Goal: Navigation & Orientation: Find specific page/section

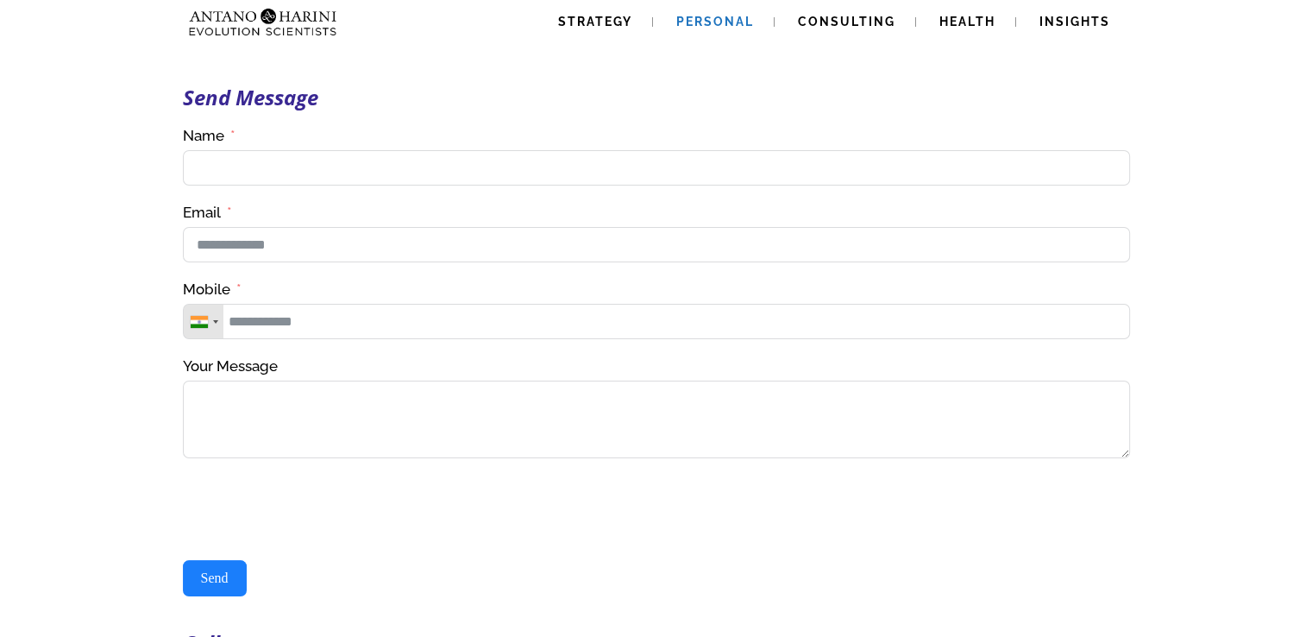
click at [729, 20] on span "Personal" at bounding box center [715, 22] width 78 height 14
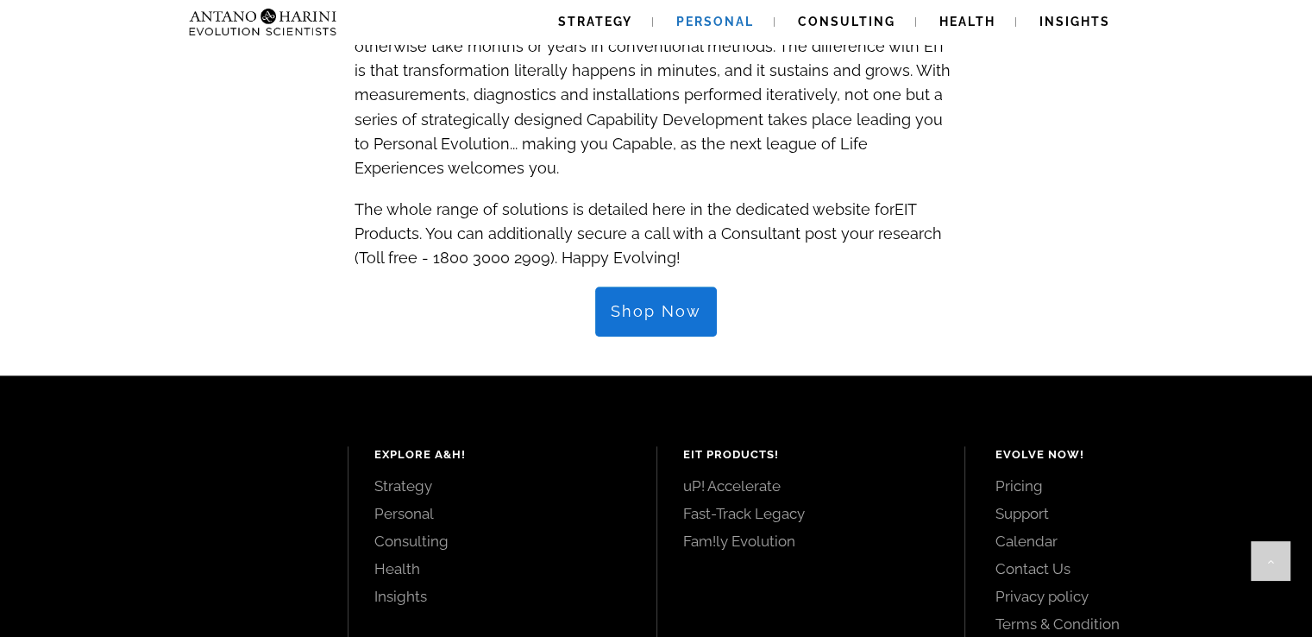
scroll to position [2032, 0]
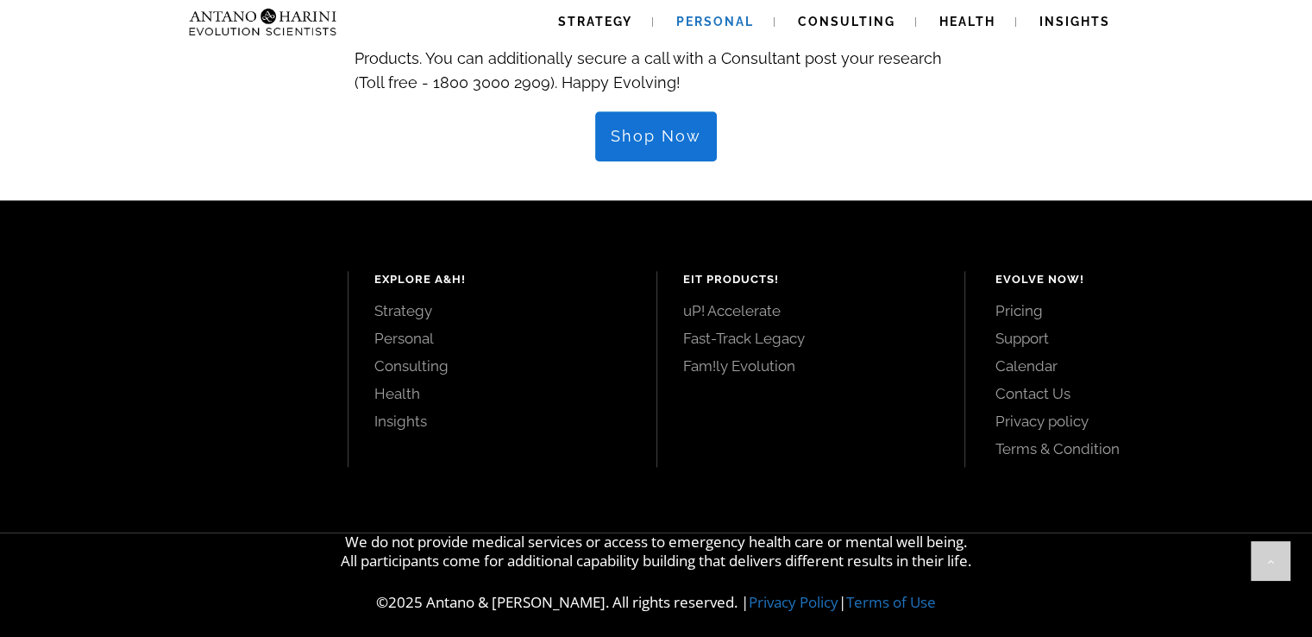
click at [1022, 384] on link "Contact Us" at bounding box center [1135, 393] width 278 height 19
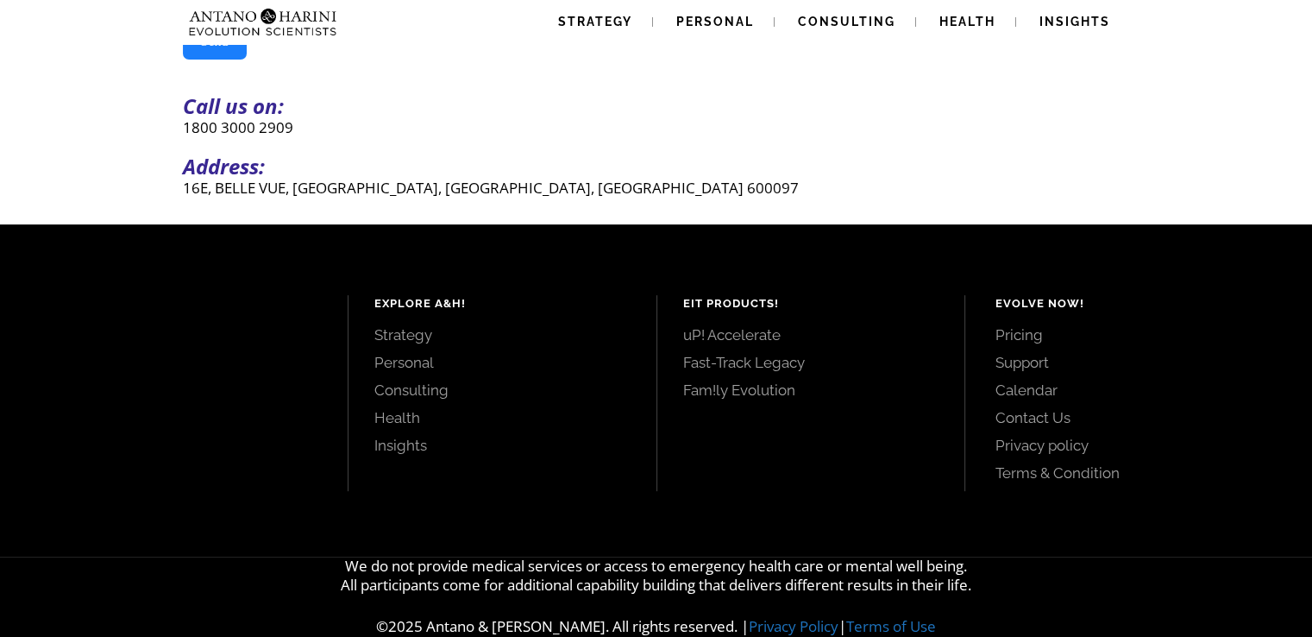
scroll to position [539, 0]
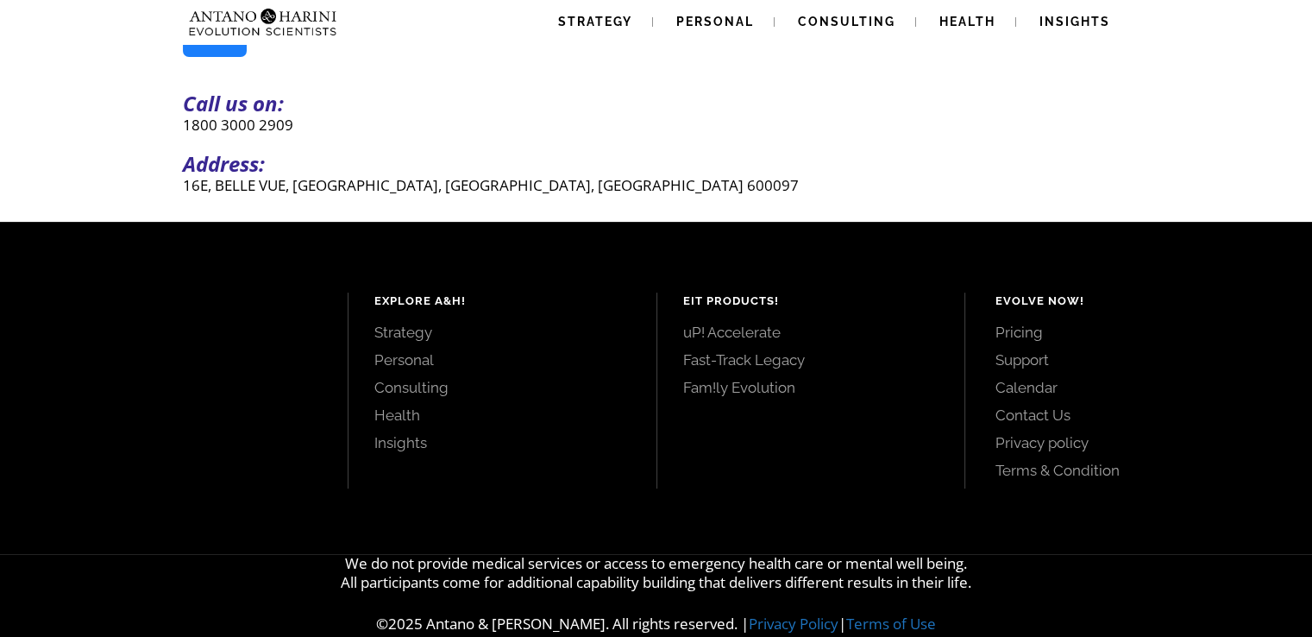
click at [1040, 367] on link "Support" at bounding box center [1135, 359] width 278 height 19
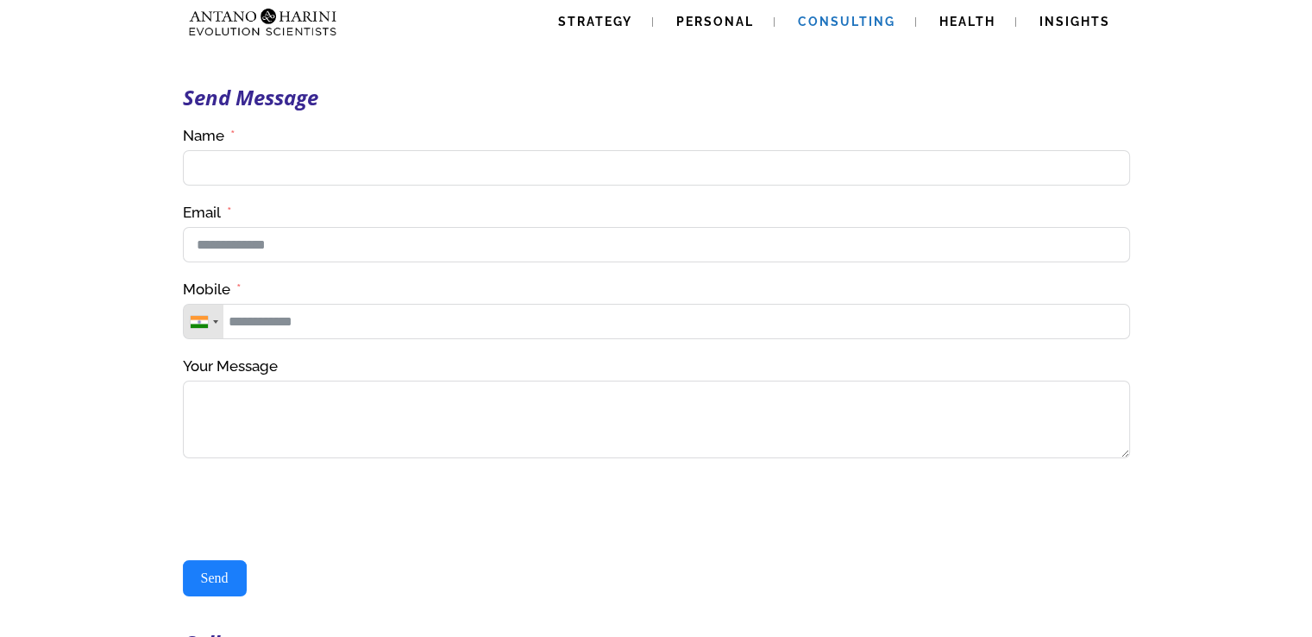
click at [838, 18] on span "Consulting" at bounding box center [846, 22] width 97 height 14
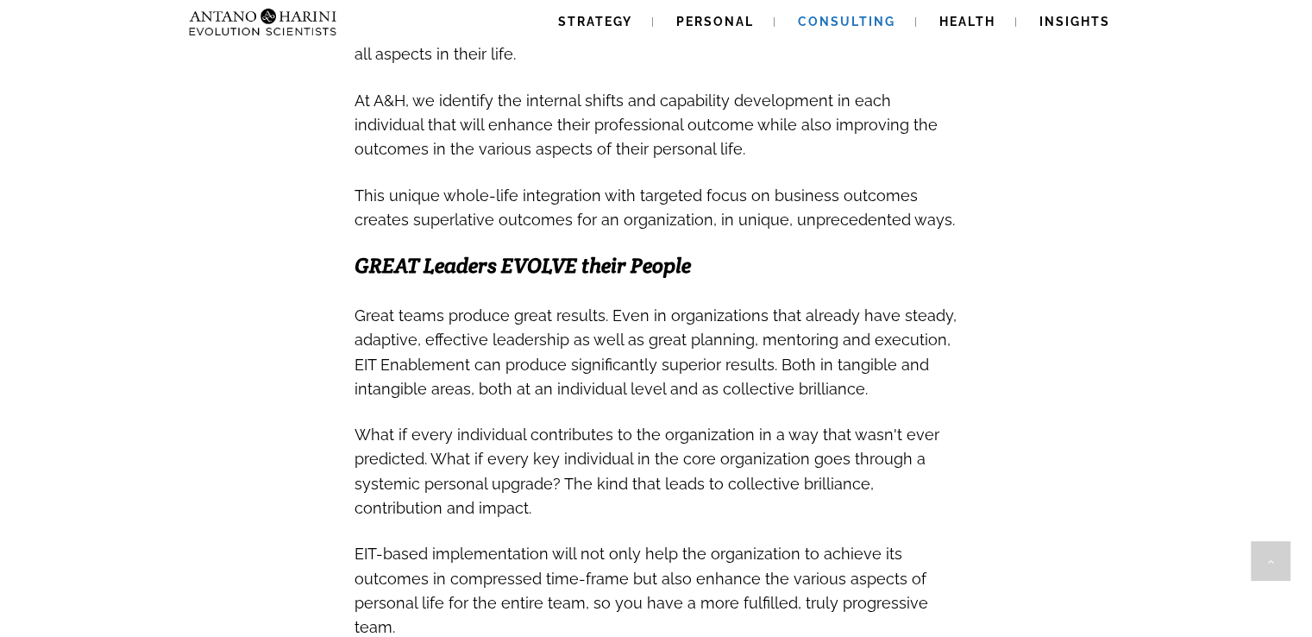
scroll to position [1047, 0]
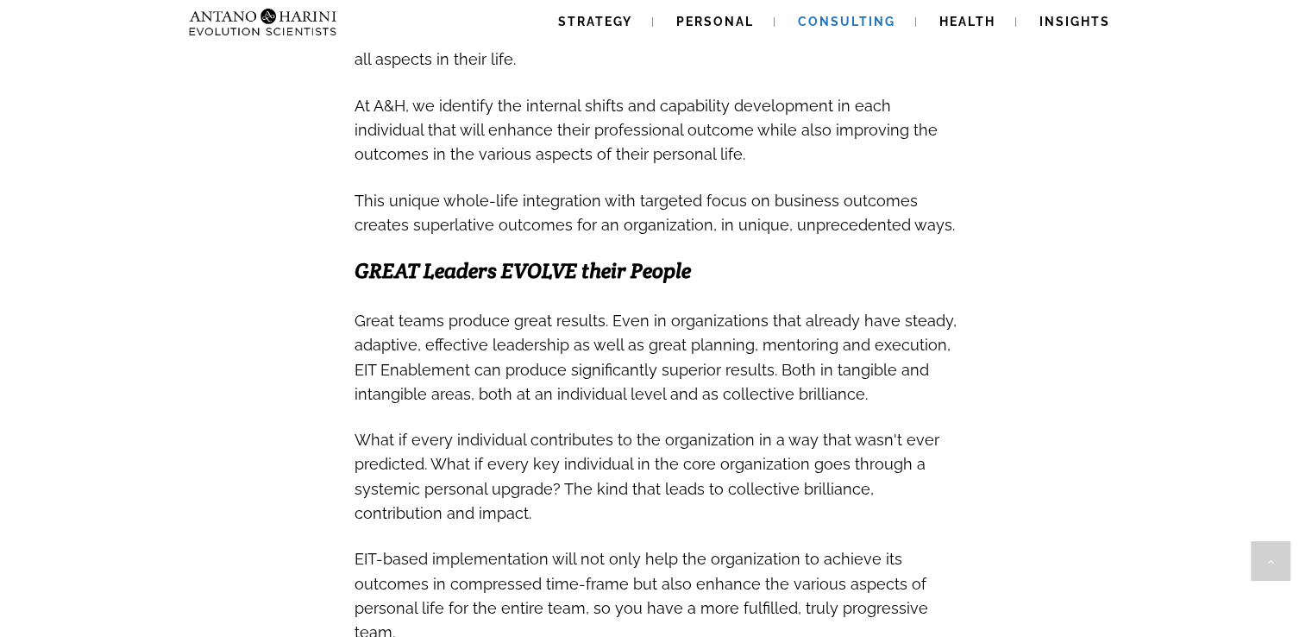
click at [879, 19] on span "Consulting" at bounding box center [846, 22] width 97 height 14
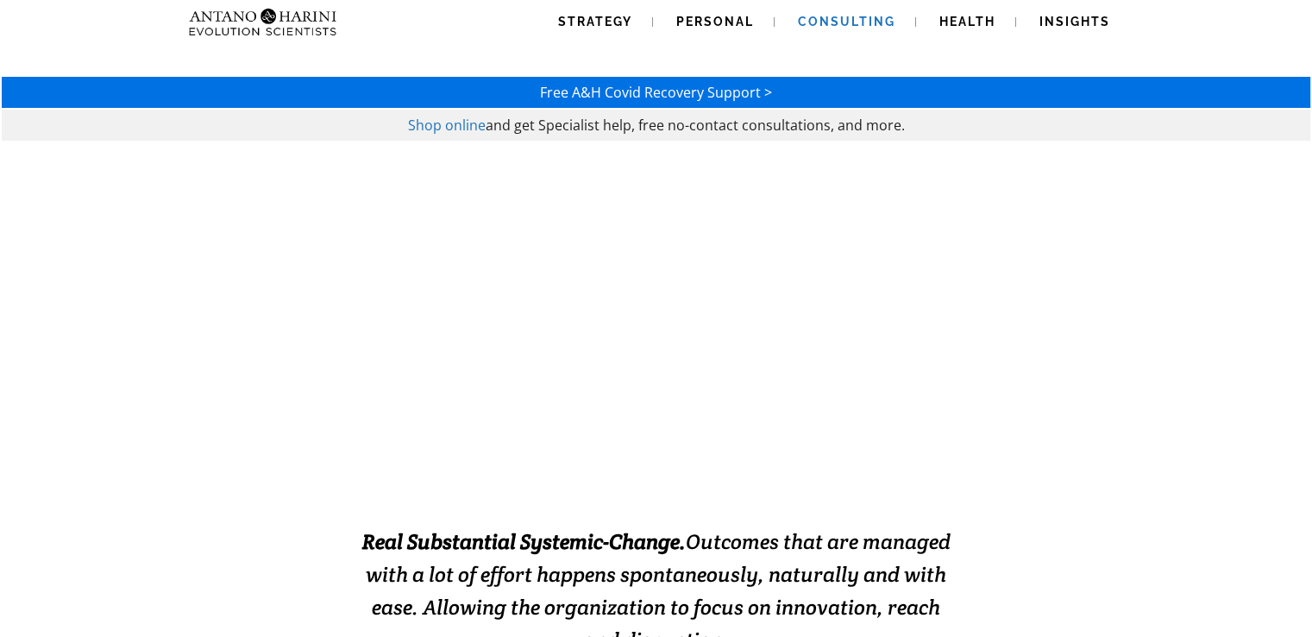
click at [962, 16] on span "Health" at bounding box center [967, 22] width 56 height 14
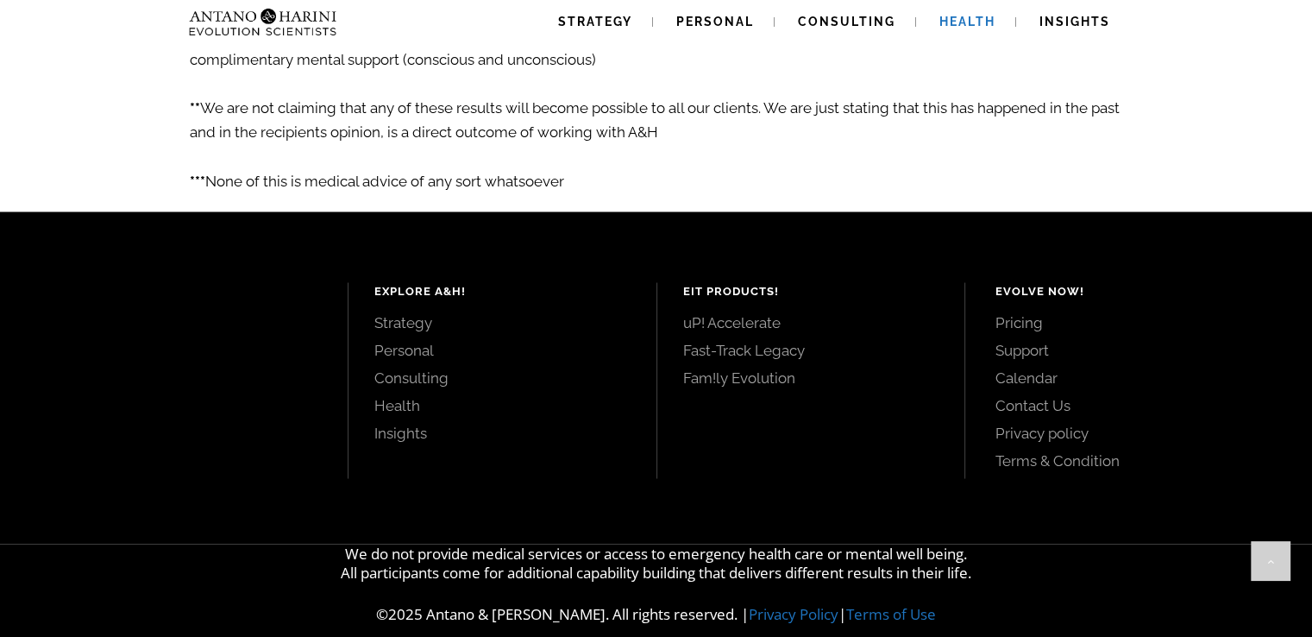
scroll to position [3134, 0]
